Goal: Information Seeking & Learning: Learn about a topic

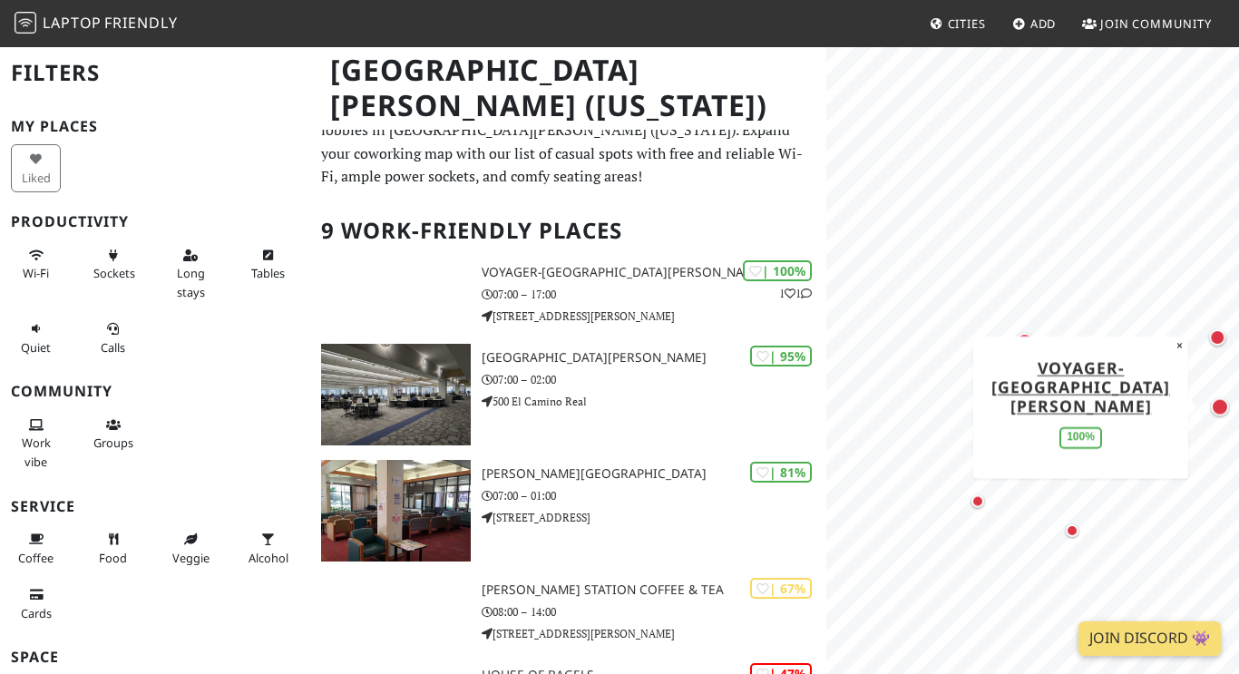
click at [999, 369] on div "MapLibre | Protomaps © OpenStreetMap Voyager-[GEOGRAPHIC_DATA][PERSON_NAME] 100…" at bounding box center [1032, 382] width 413 height 674
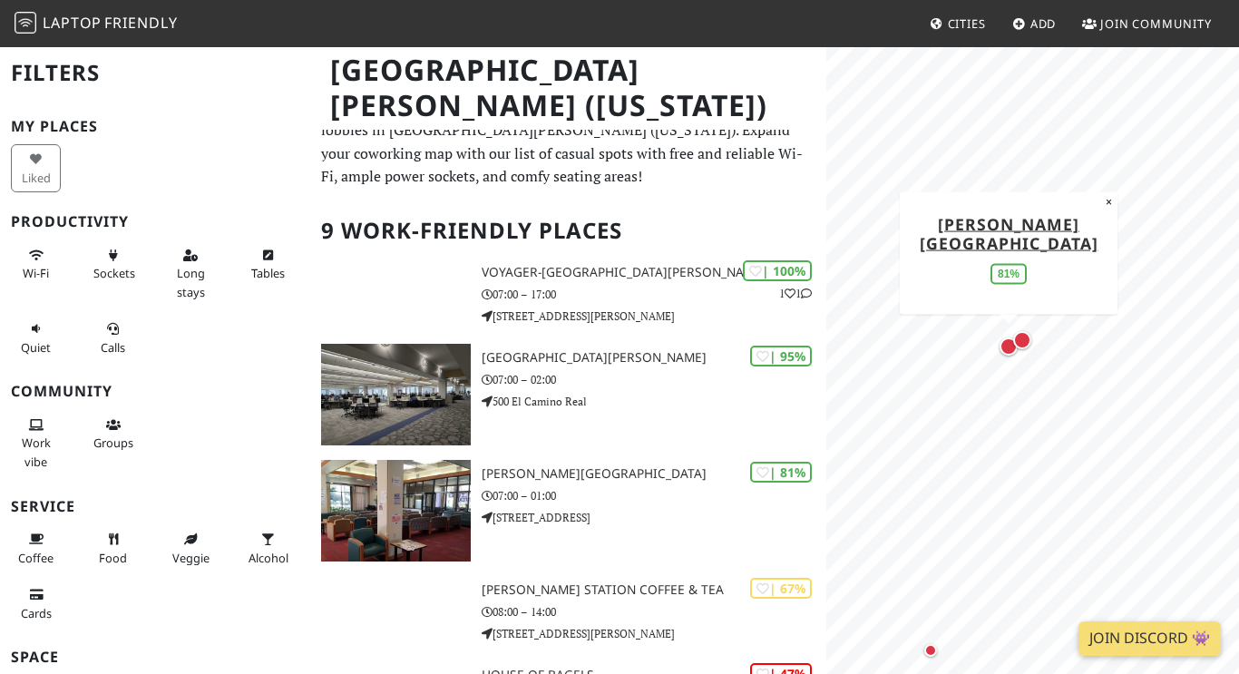
click at [1001, 354] on div "Map marker" at bounding box center [1008, 346] width 36 height 36
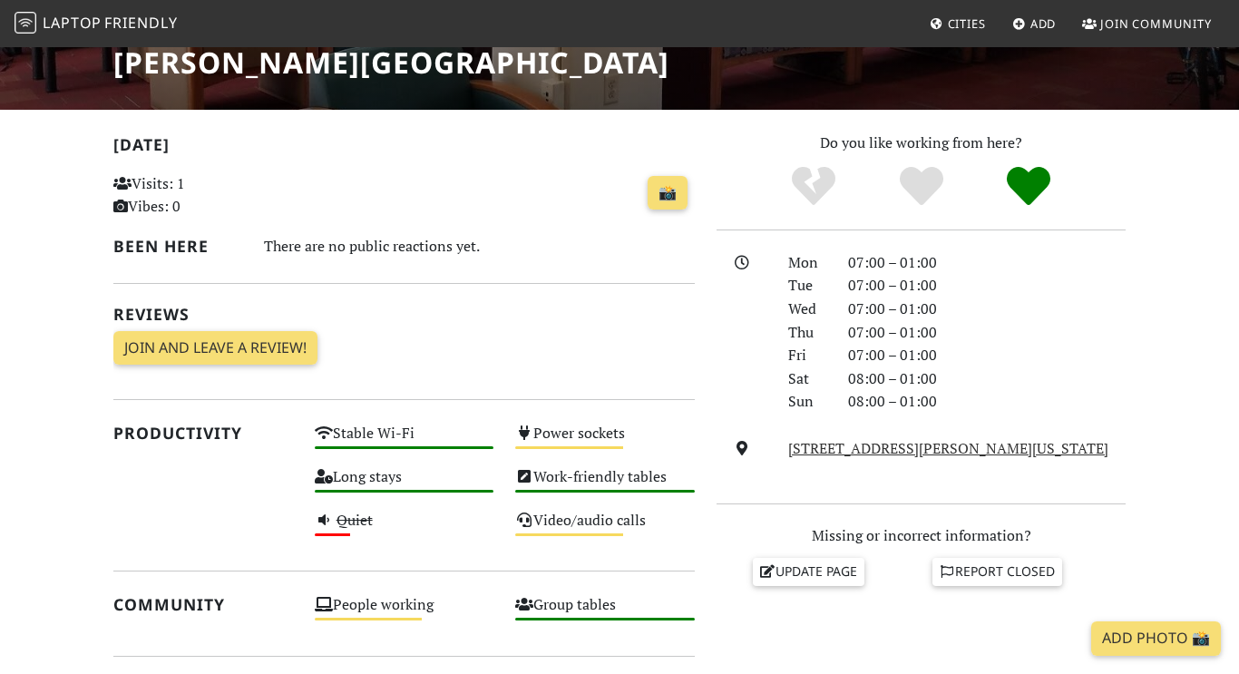
scroll to position [312, 0]
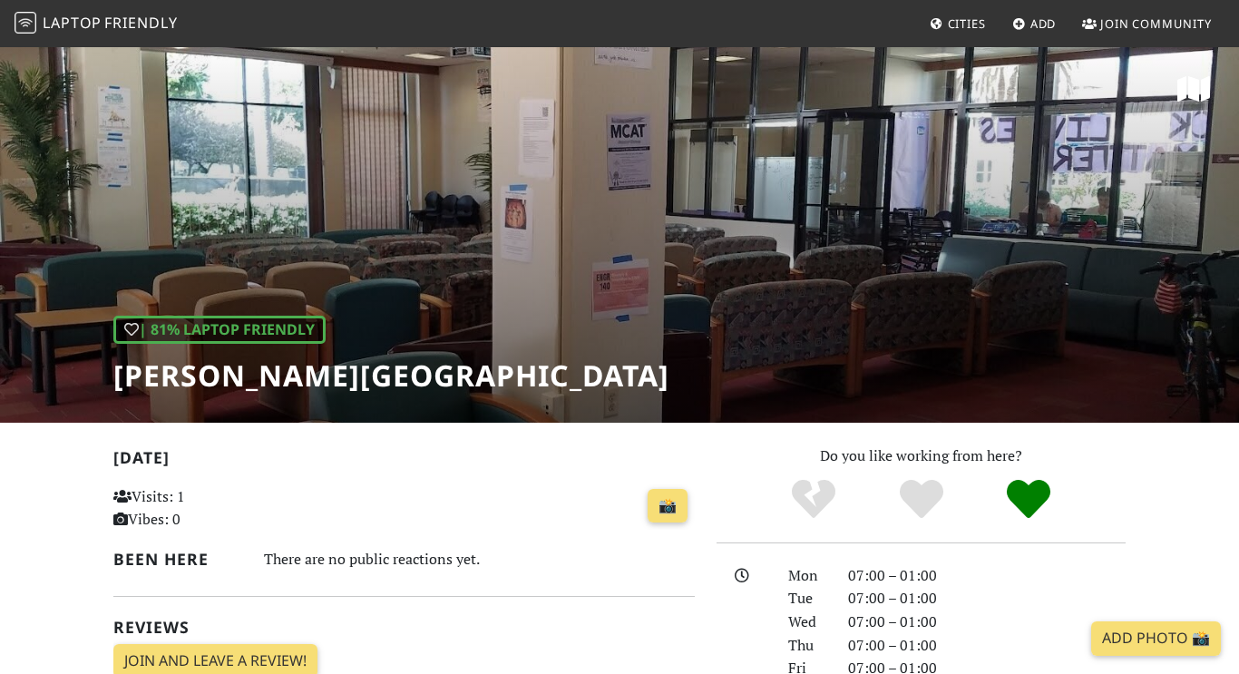
scroll to position [312, 0]
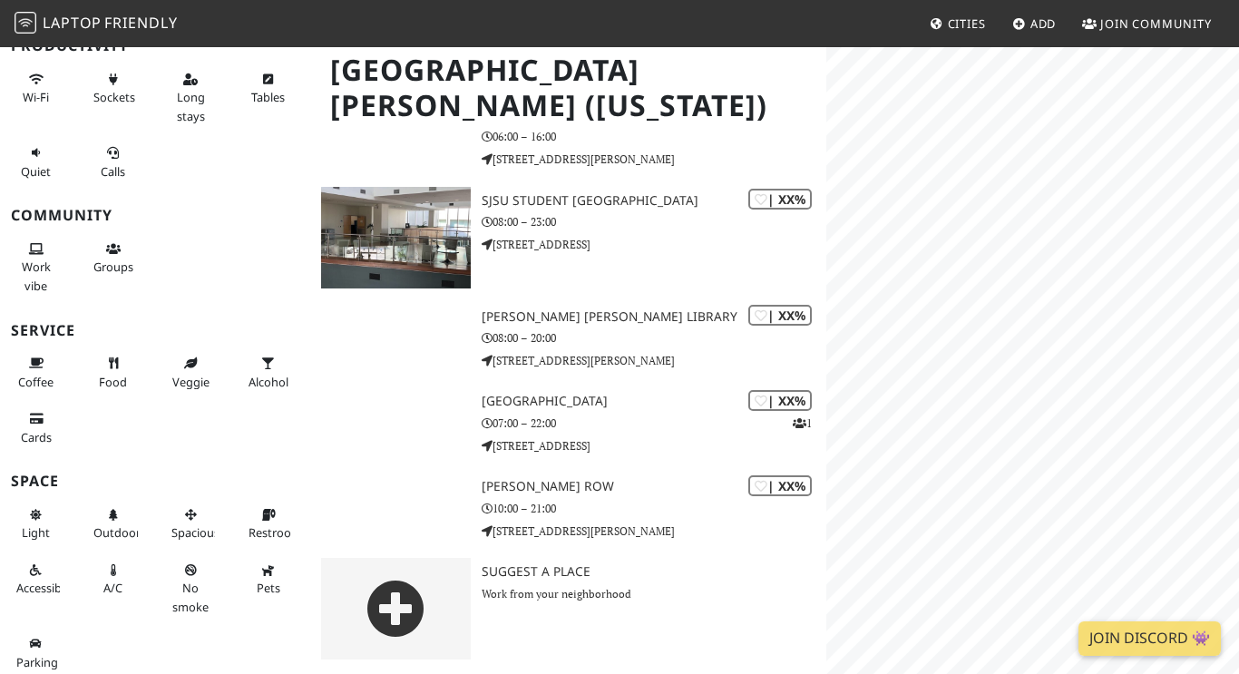
scroll to position [182, 0]
